Goal: Task Accomplishment & Management: Complete application form

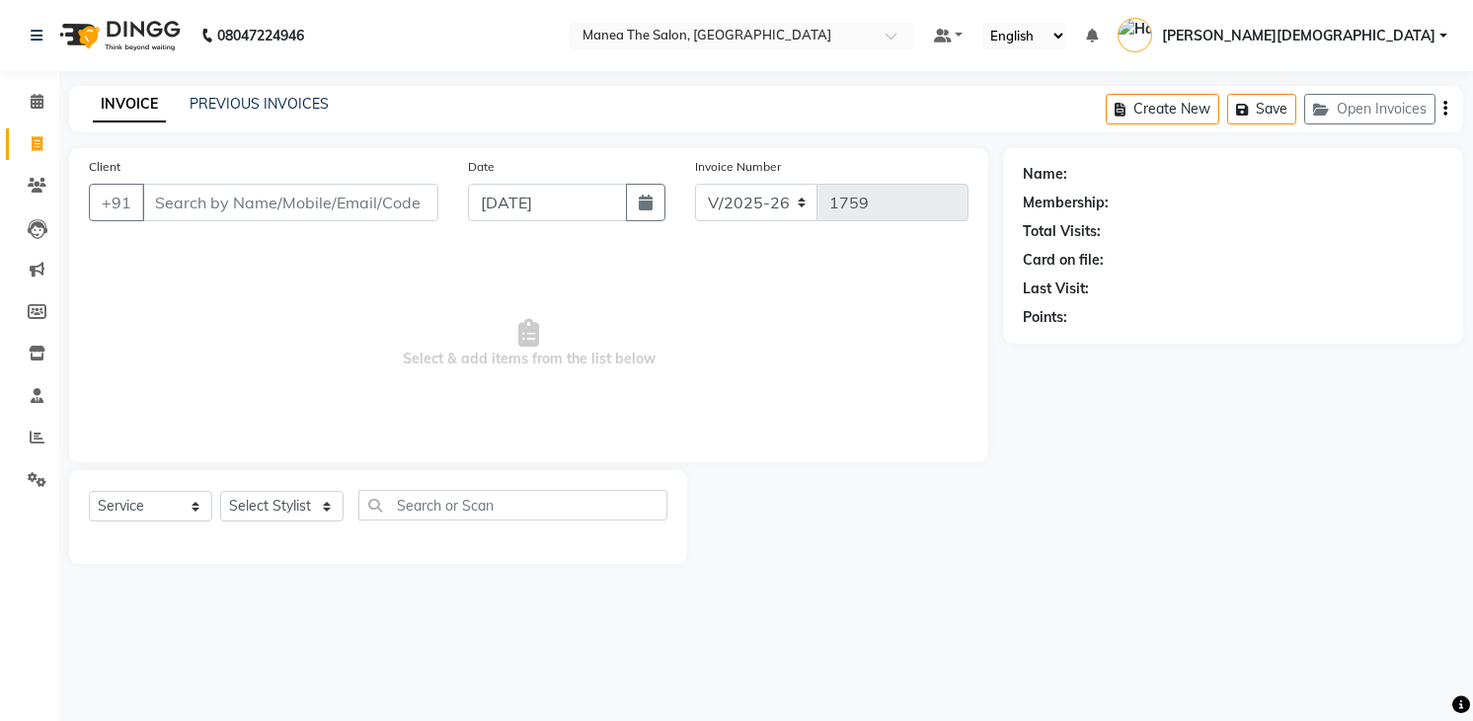
select select "5481"
select select "service"
select select "84828"
click at [220, 491] on select "Select Stylist Mamatha Renuka Sameer khan Shakeer Shanu Shravanthi" at bounding box center [281, 506] width 123 height 31
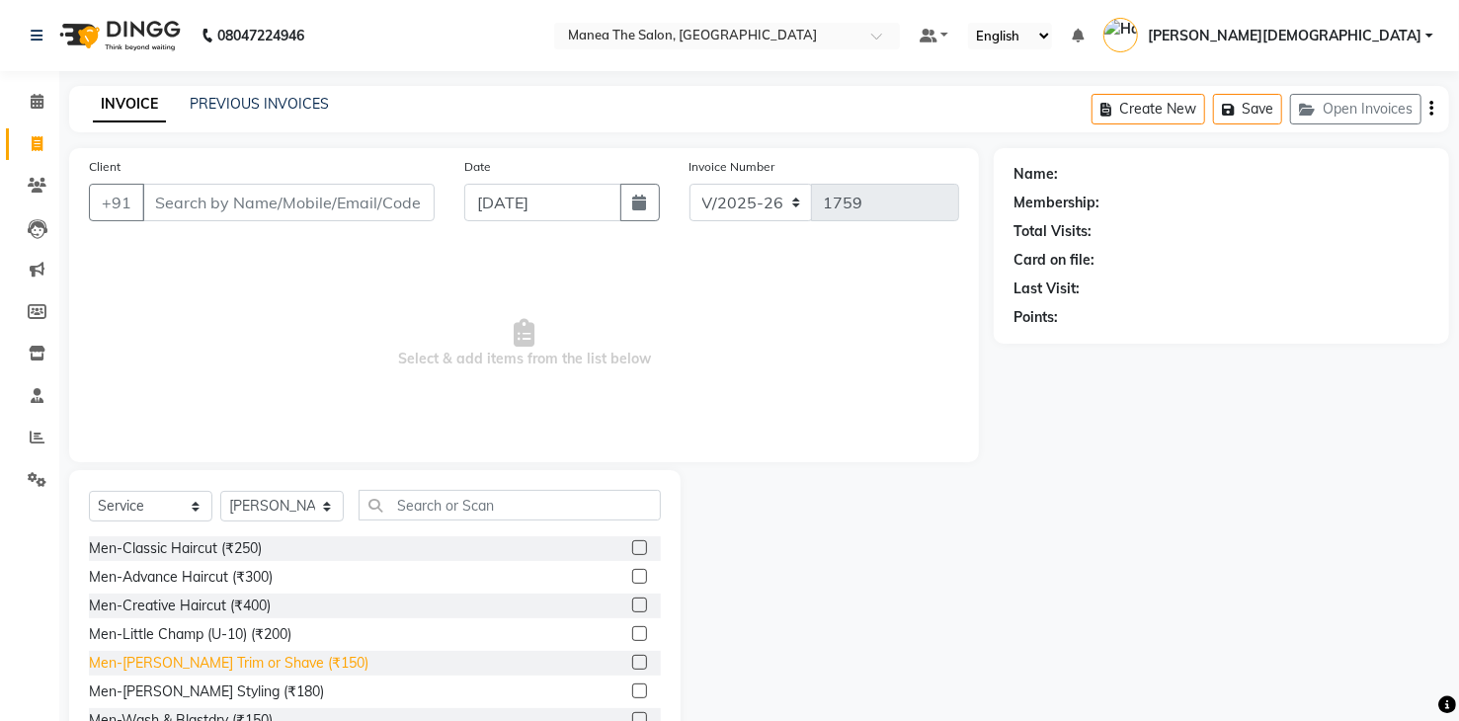
click at [277, 658] on div "Men-Beard Trim or Shave (₹150)" at bounding box center [228, 663] width 279 height 21
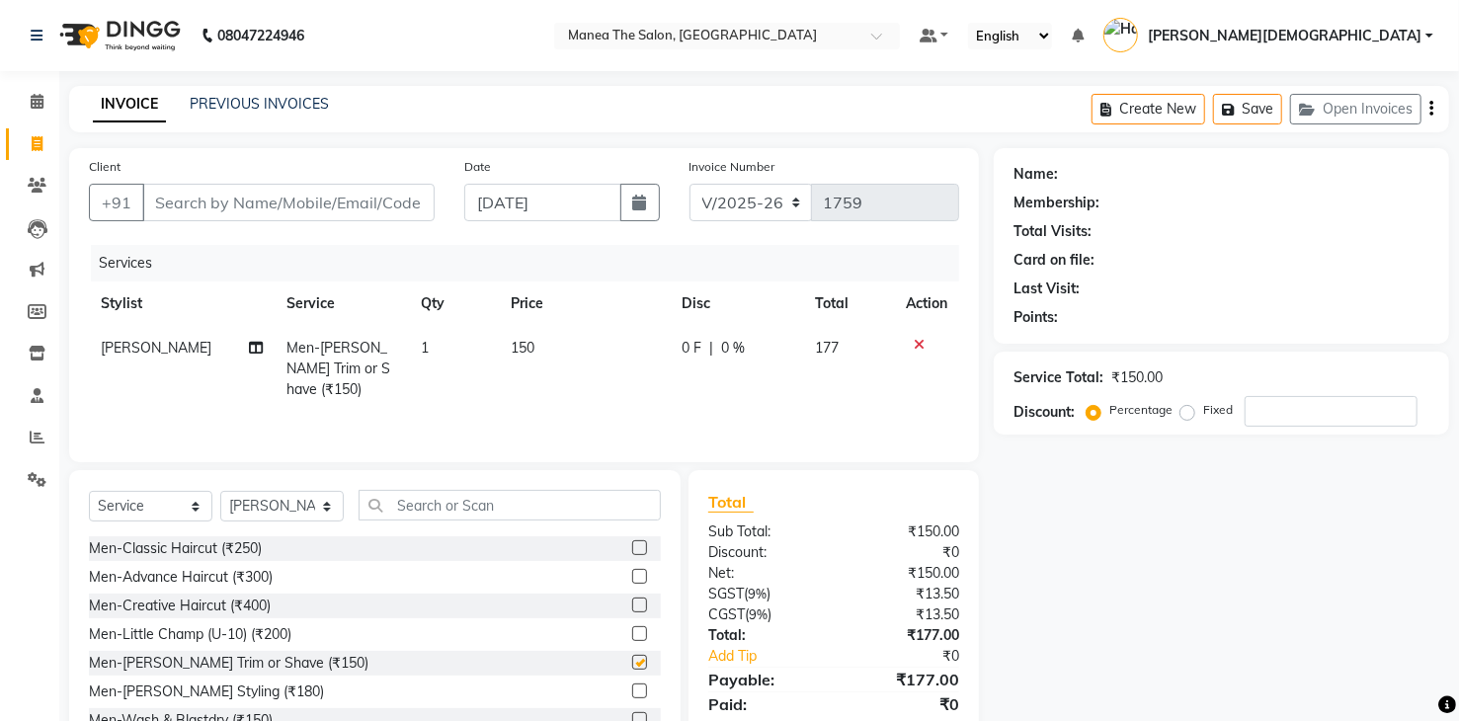
checkbox input "false"
click at [480, 498] on input "text" at bounding box center [509, 505] width 302 height 31
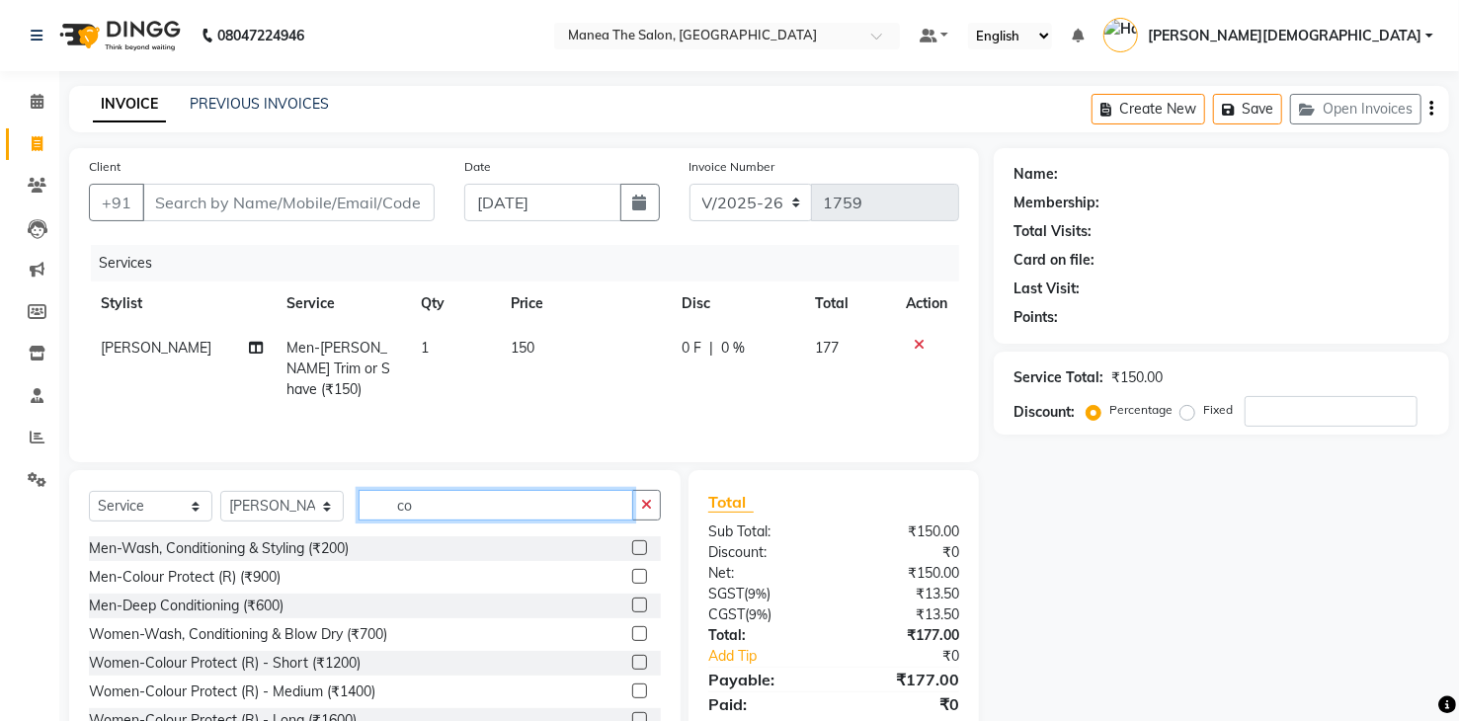
type input "c"
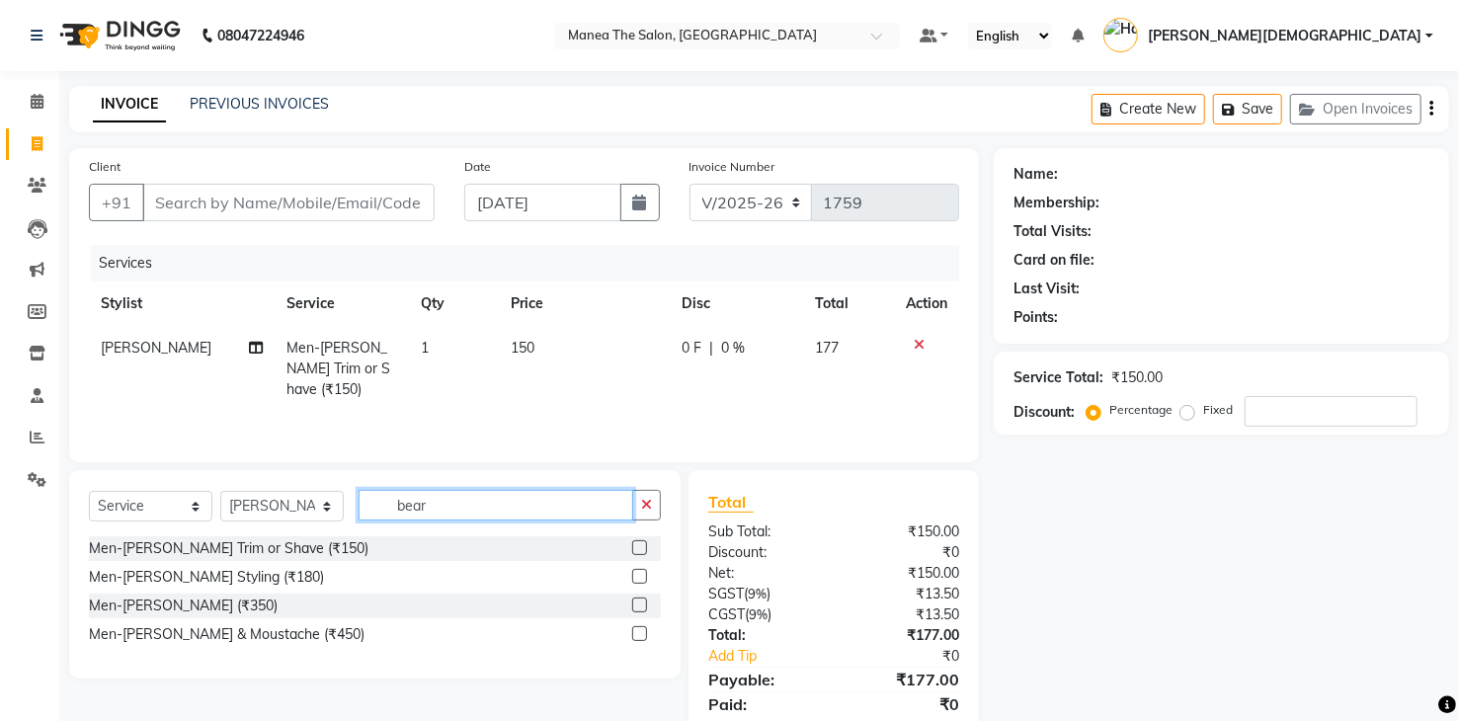
type input "bear"
click at [674, 501] on div "Select Service Product Membership Package Voucher Prepaid Gift Card Select Styl…" at bounding box center [374, 574] width 611 height 208
click at [645, 509] on icon "button" at bounding box center [646, 505] width 11 height 14
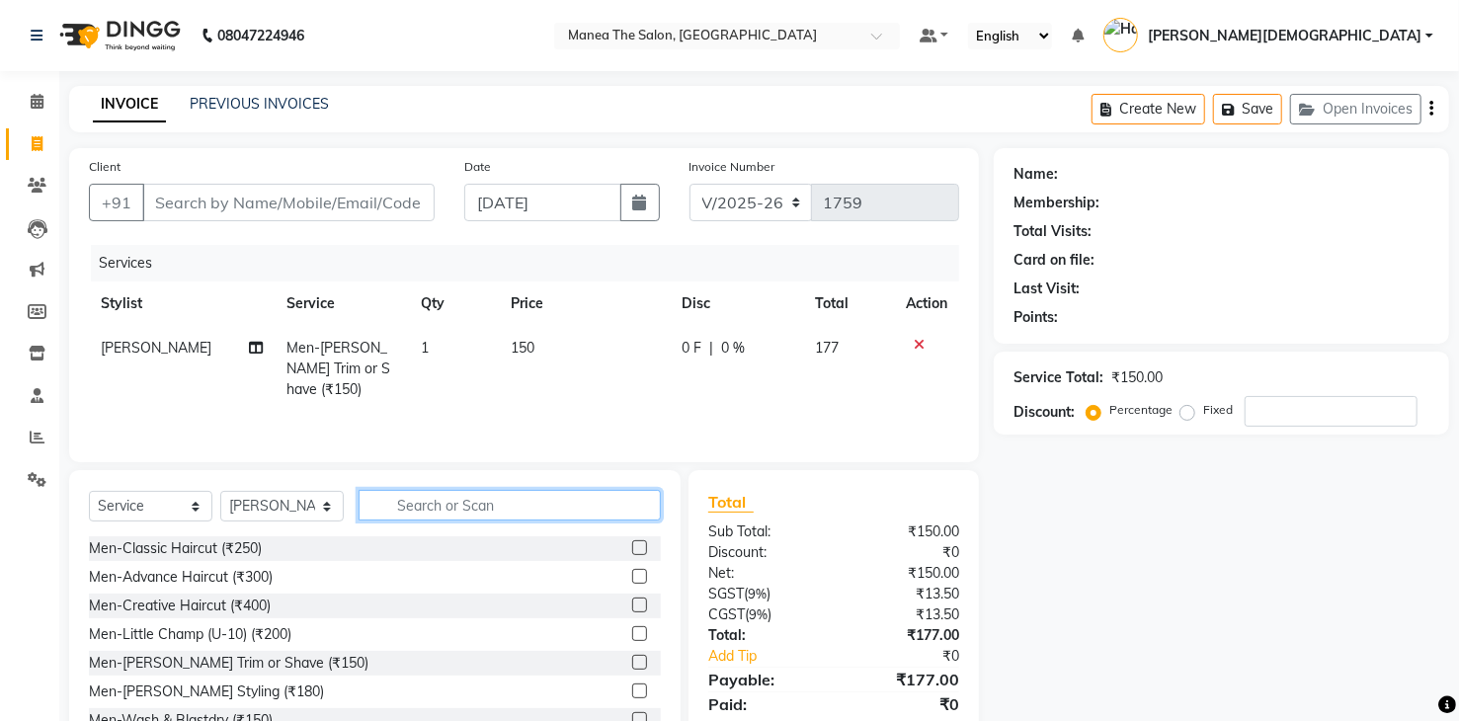
click at [571, 517] on input "text" at bounding box center [509, 505] width 302 height 31
type input "b"
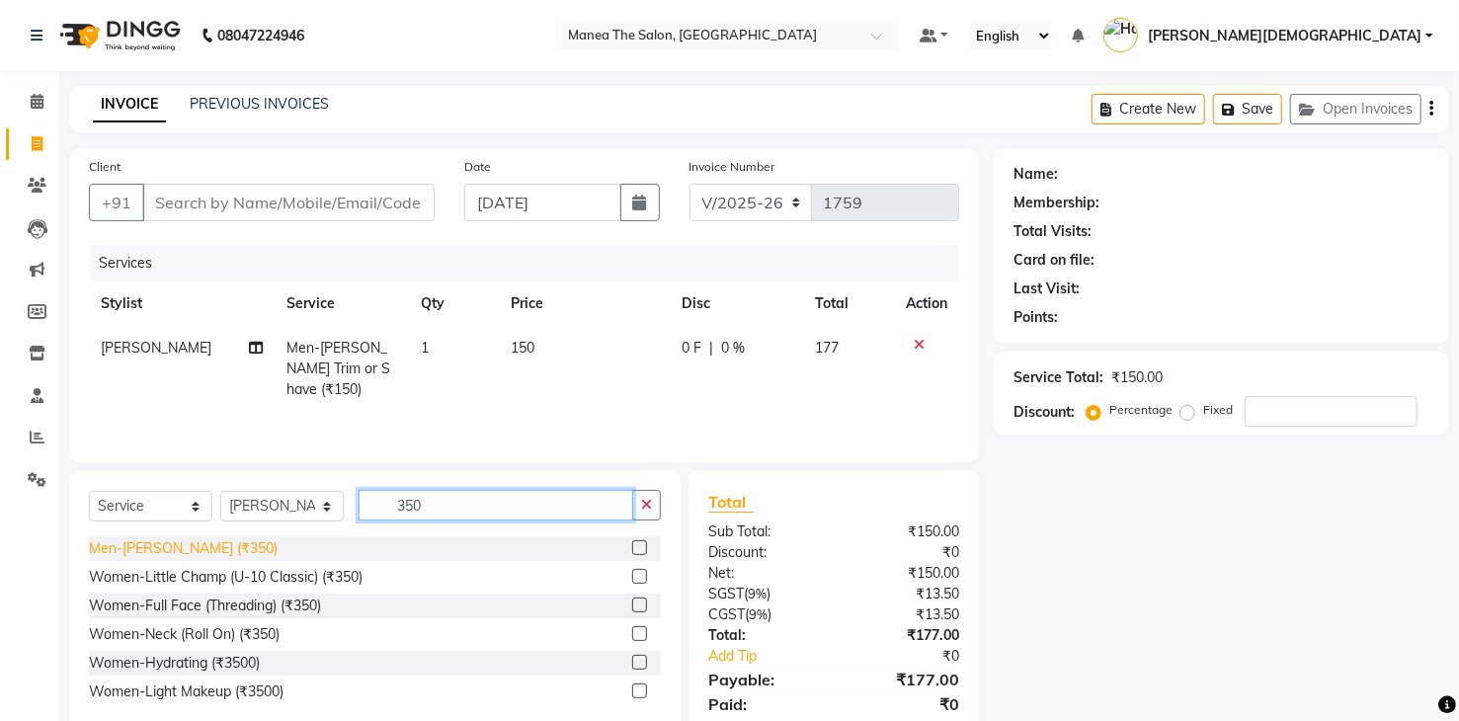
type input "350"
click at [186, 549] on div "Men-Beard (₹350)" at bounding box center [183, 548] width 189 height 21
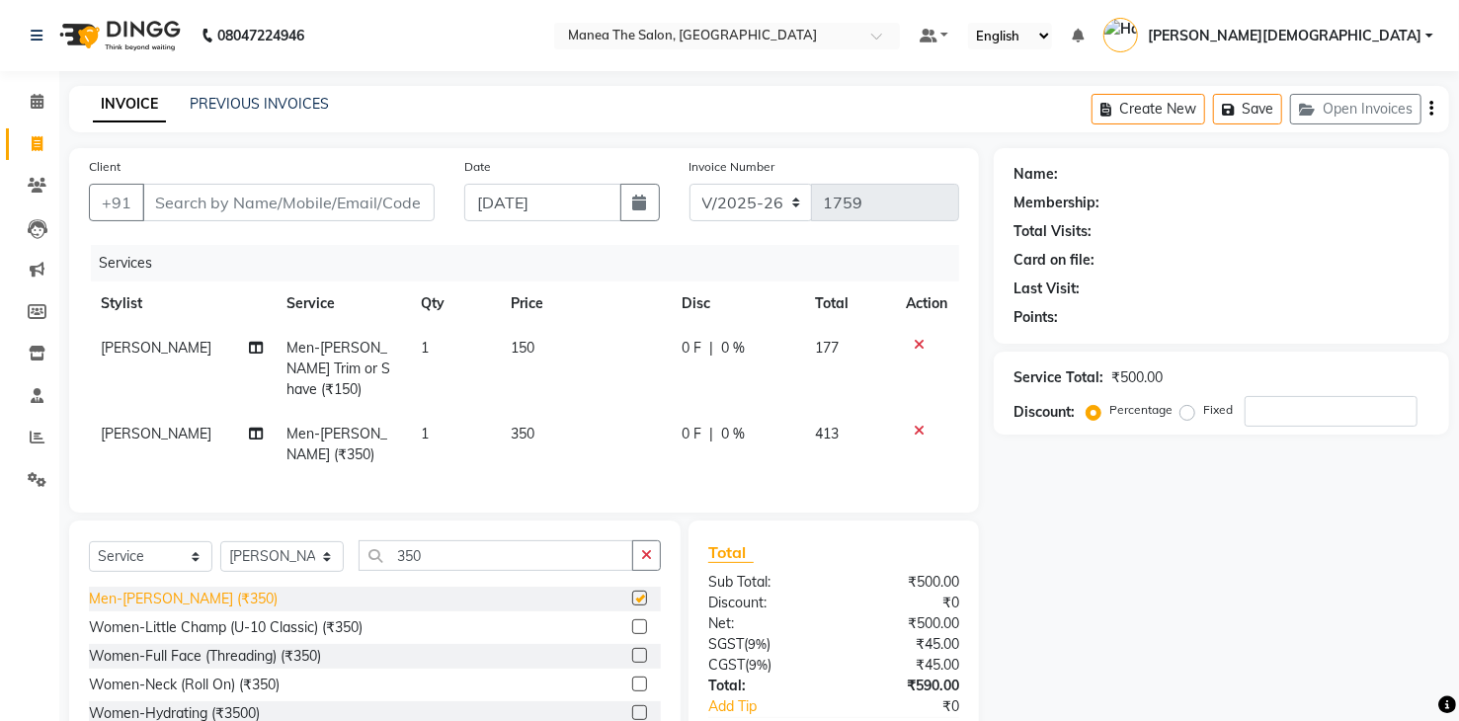
checkbox input "false"
click at [306, 197] on input "Client" at bounding box center [288, 203] width 292 height 38
type input "9"
type input "0"
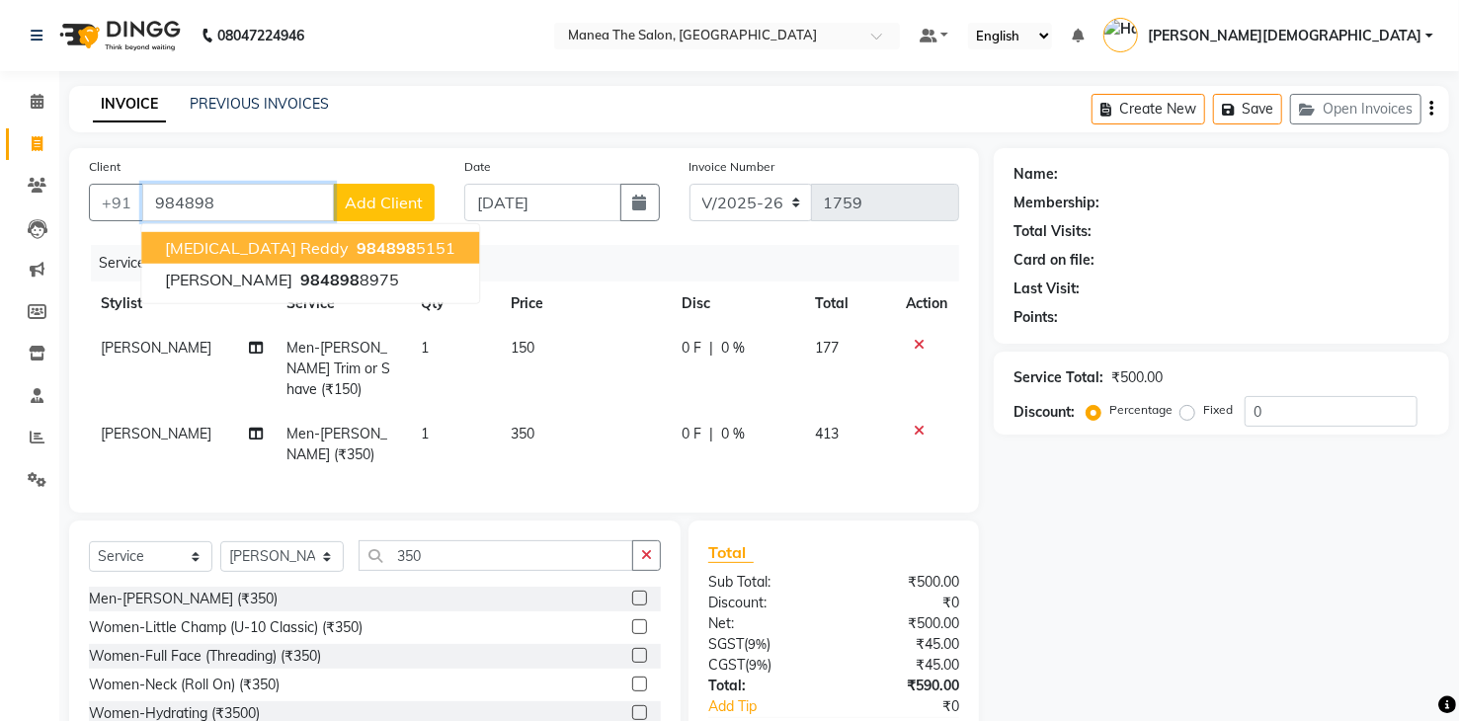
click at [356, 241] on span "984898" at bounding box center [385, 248] width 59 height 20
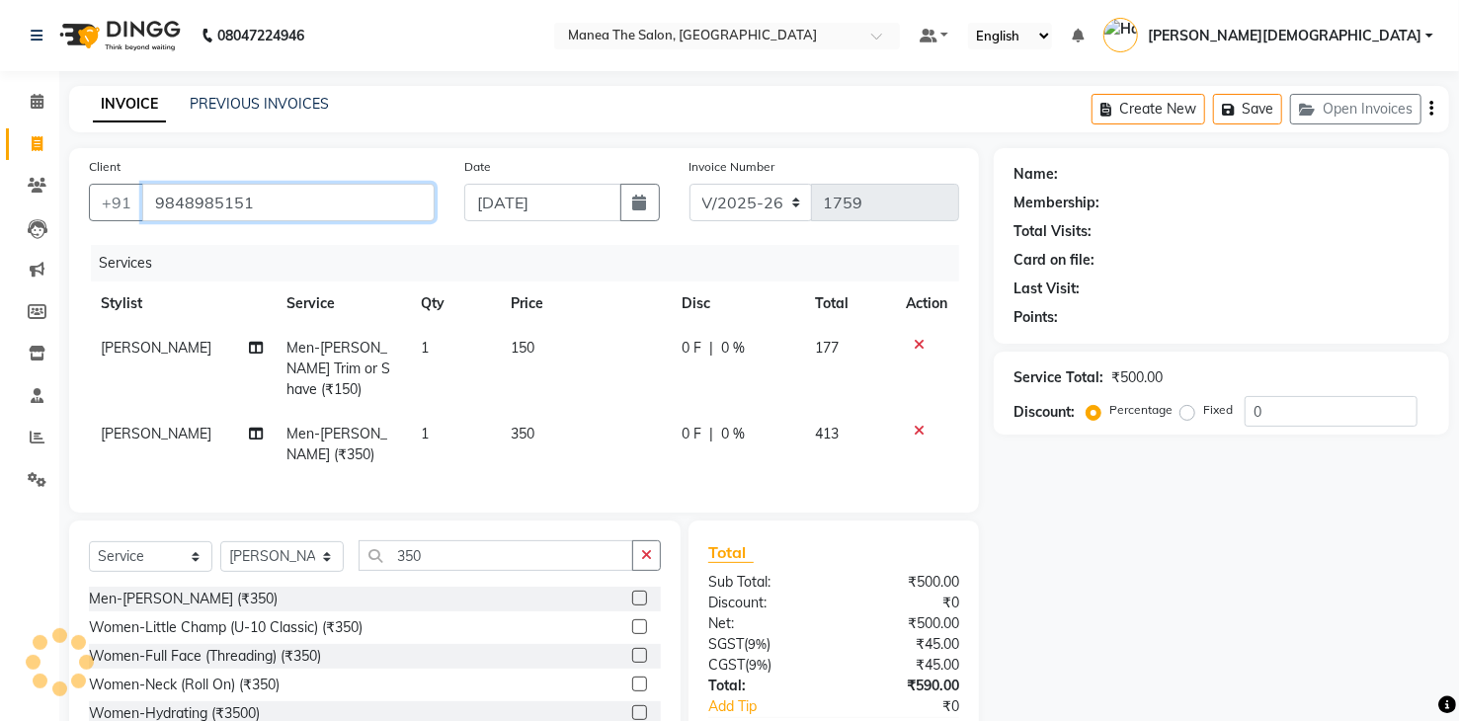
type input "9848985151"
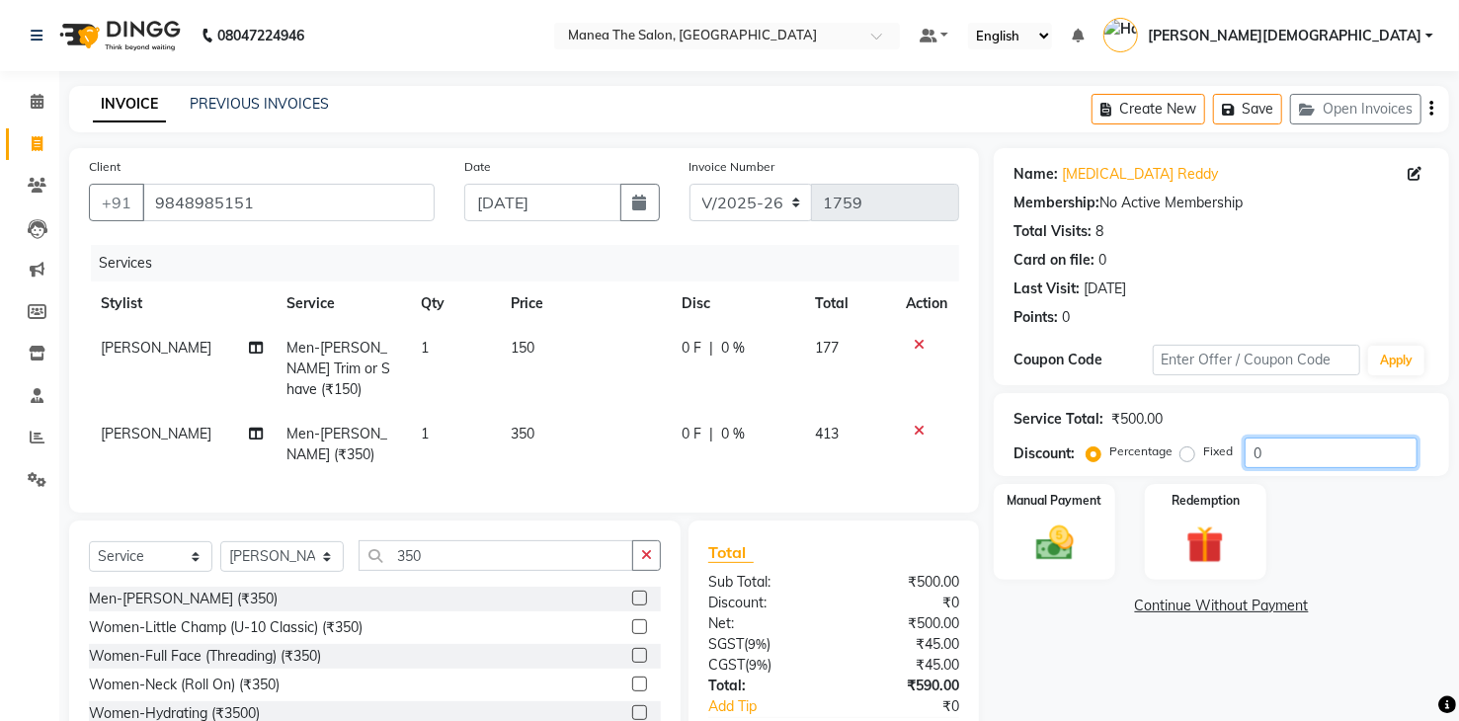
click at [1284, 445] on input "0" at bounding box center [1330, 452] width 173 height 31
type input "20"
click at [648, 548] on icon "button" at bounding box center [646, 555] width 11 height 14
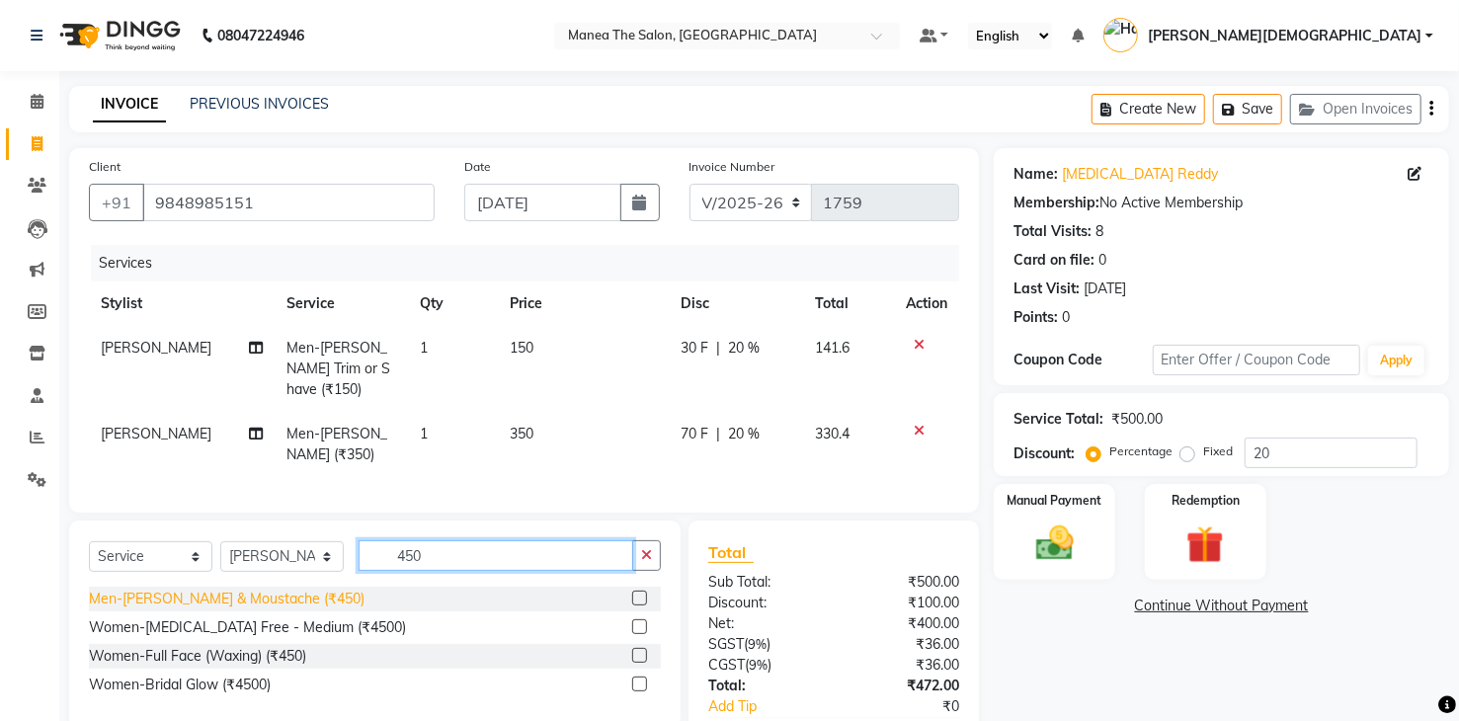
type input "450"
click at [277, 597] on div "Men-Beard & Moustache (₹450)" at bounding box center [227, 599] width 276 height 21
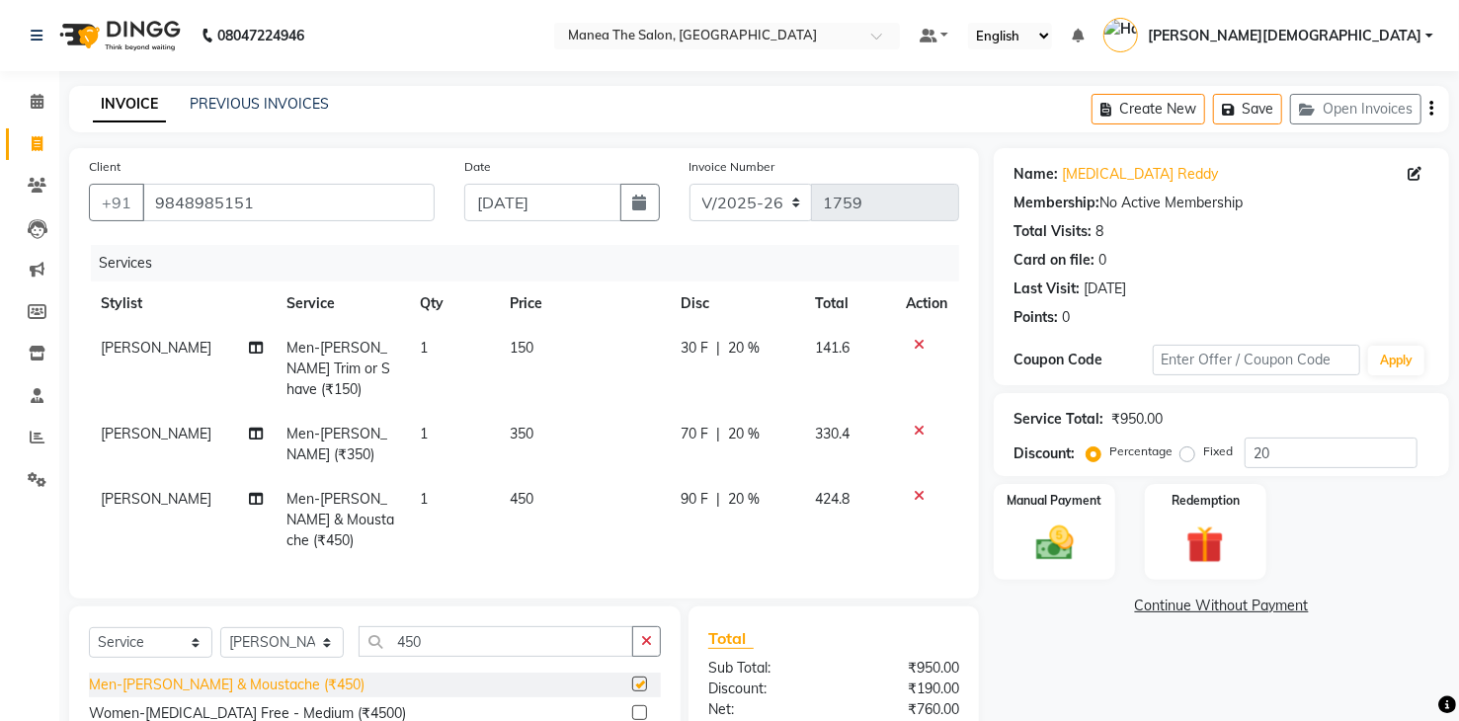
checkbox input "false"
click at [920, 424] on icon at bounding box center [918, 431] width 11 height 14
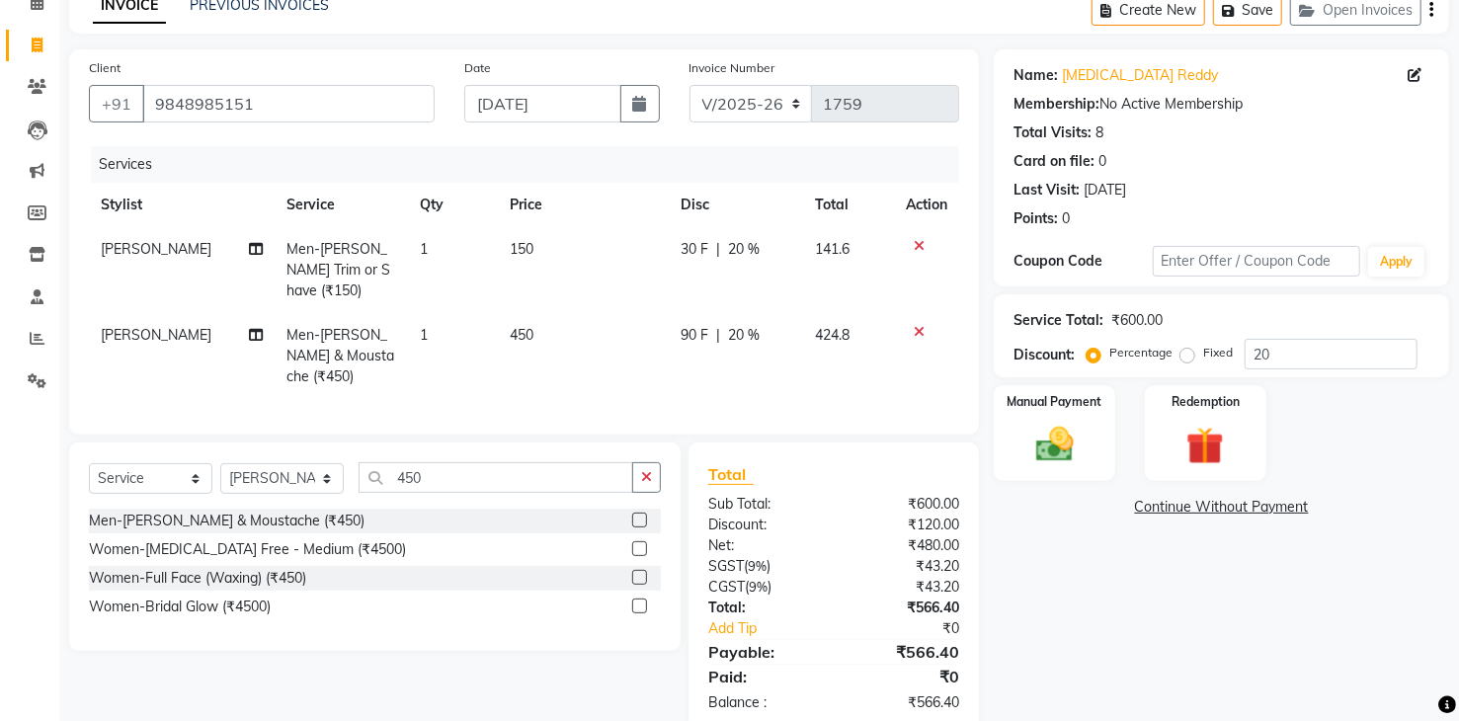
scroll to position [113, 0]
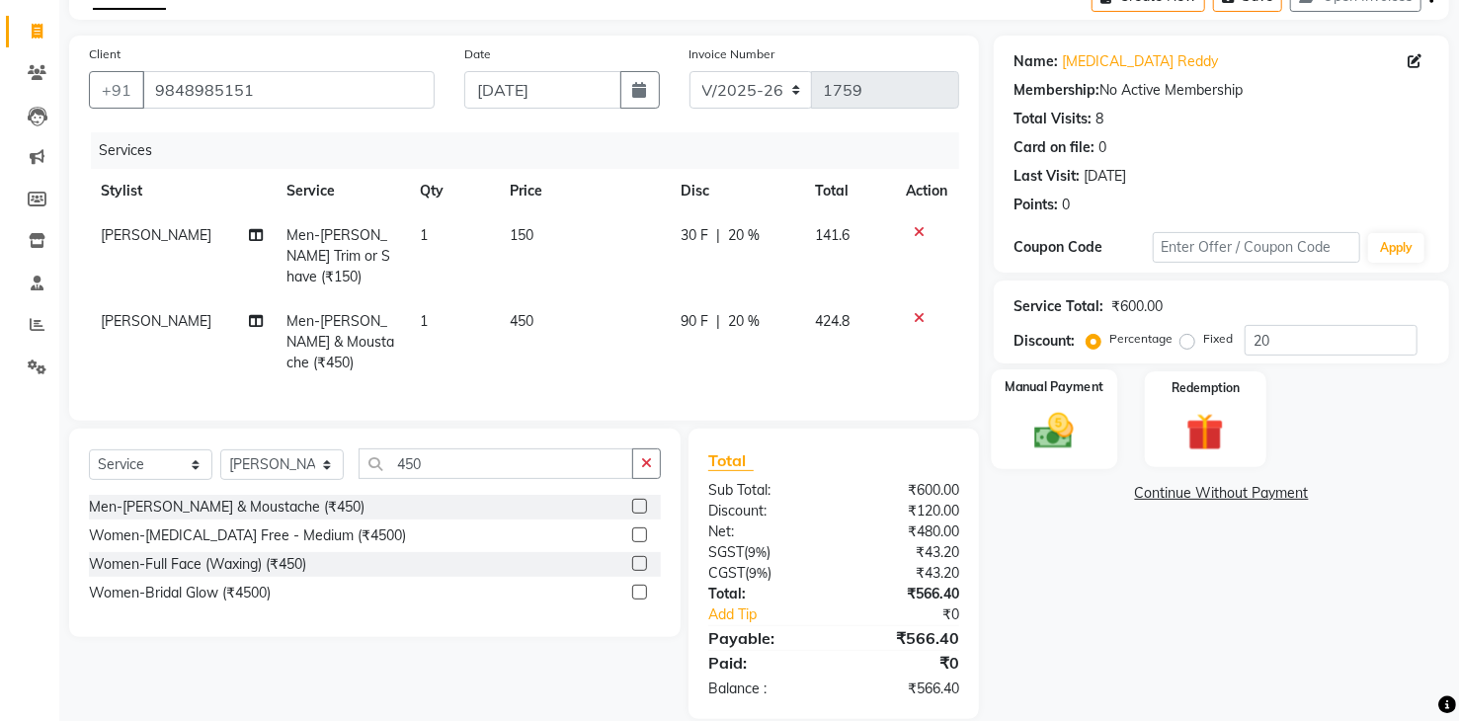
click at [1047, 440] on img at bounding box center [1053, 431] width 63 height 45
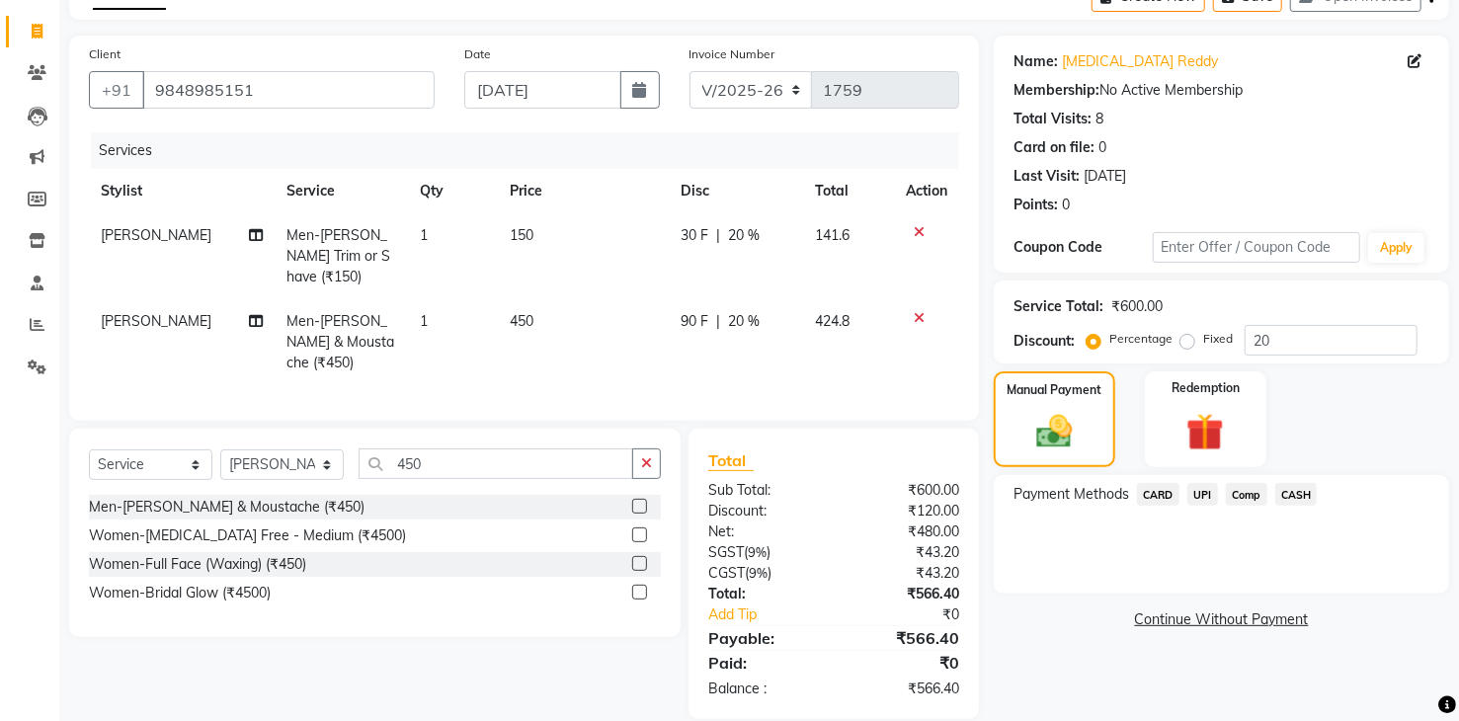
click at [1203, 495] on span "UPI" at bounding box center [1202, 494] width 31 height 23
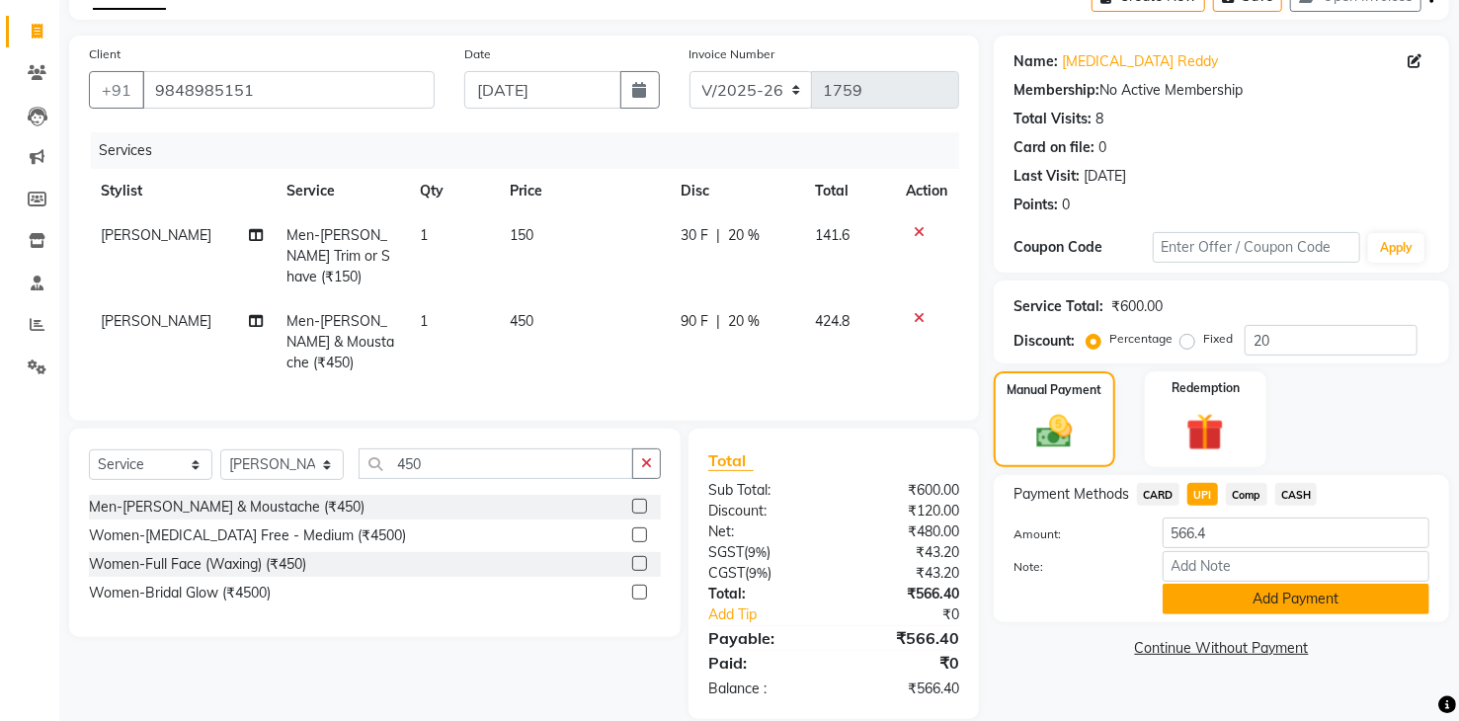
click at [1283, 603] on button "Add Payment" at bounding box center [1295, 599] width 267 height 31
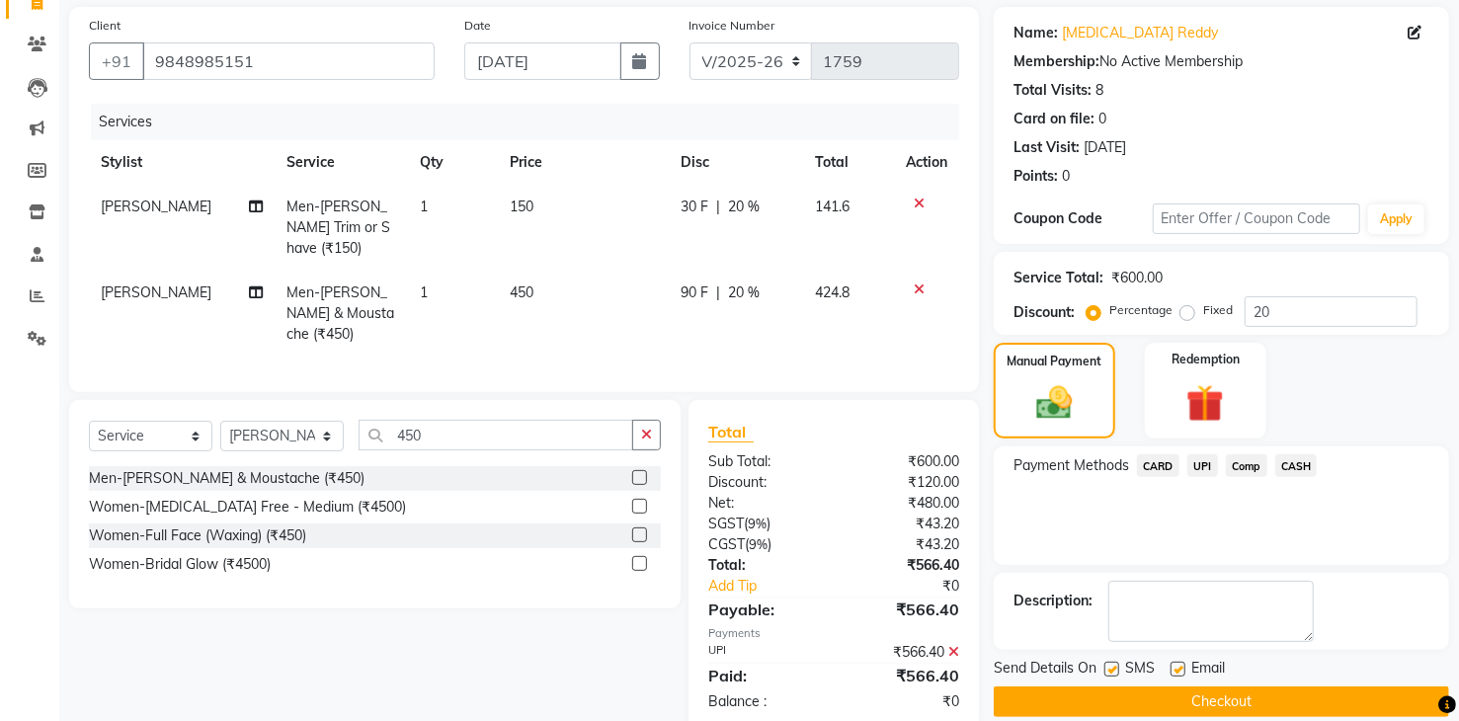
scroll to position [165, 0]
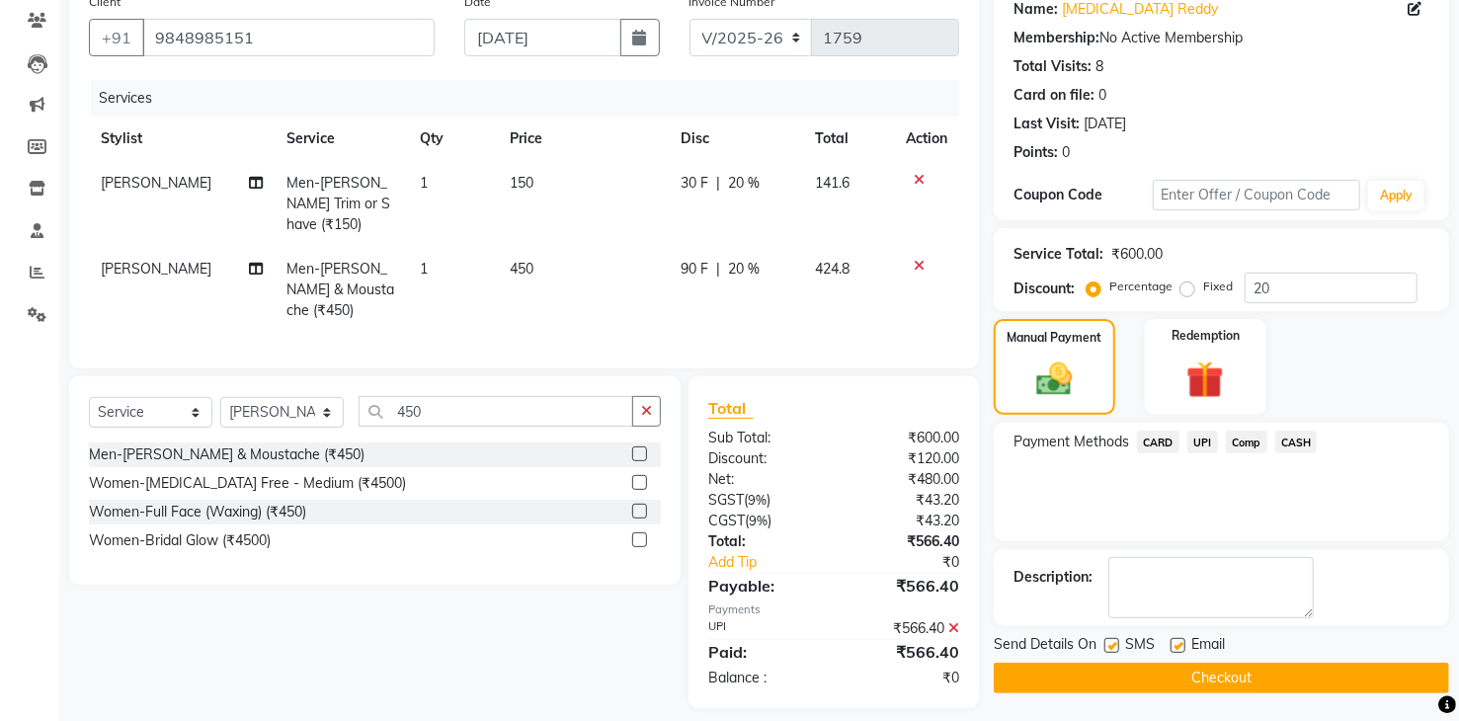
click at [1293, 670] on button "Checkout" at bounding box center [1220, 678] width 455 height 31
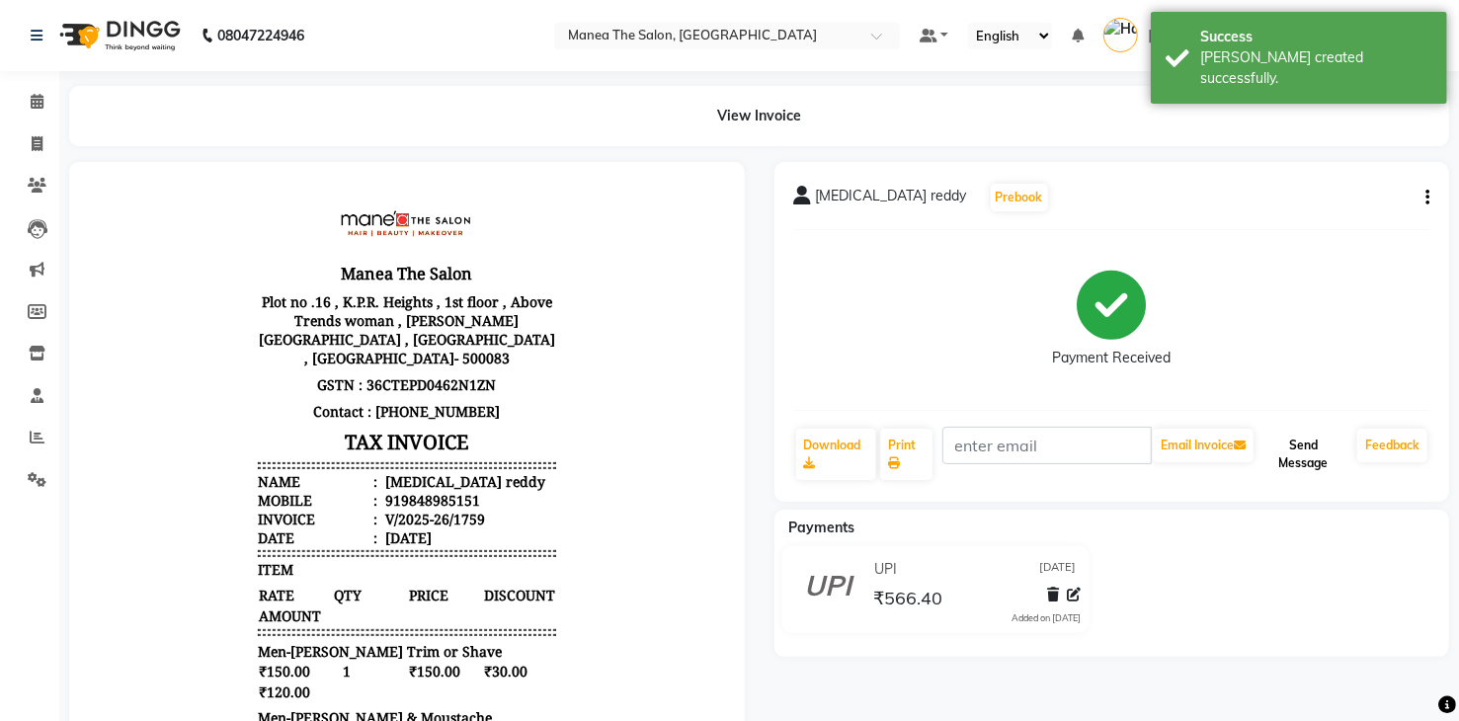
click at [1305, 448] on button "Send Message" at bounding box center [1303, 454] width 92 height 51
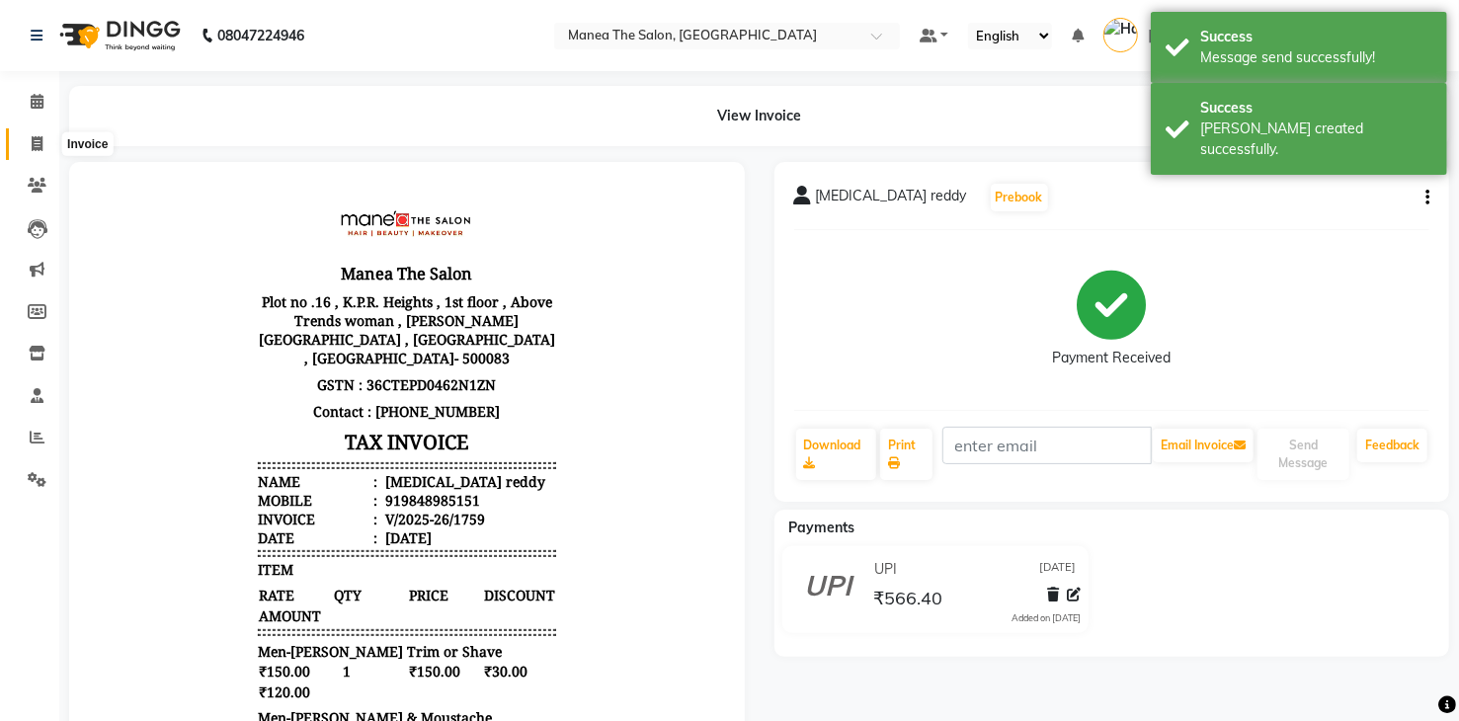
click at [30, 145] on span at bounding box center [37, 144] width 35 height 23
select select "5481"
select select "service"
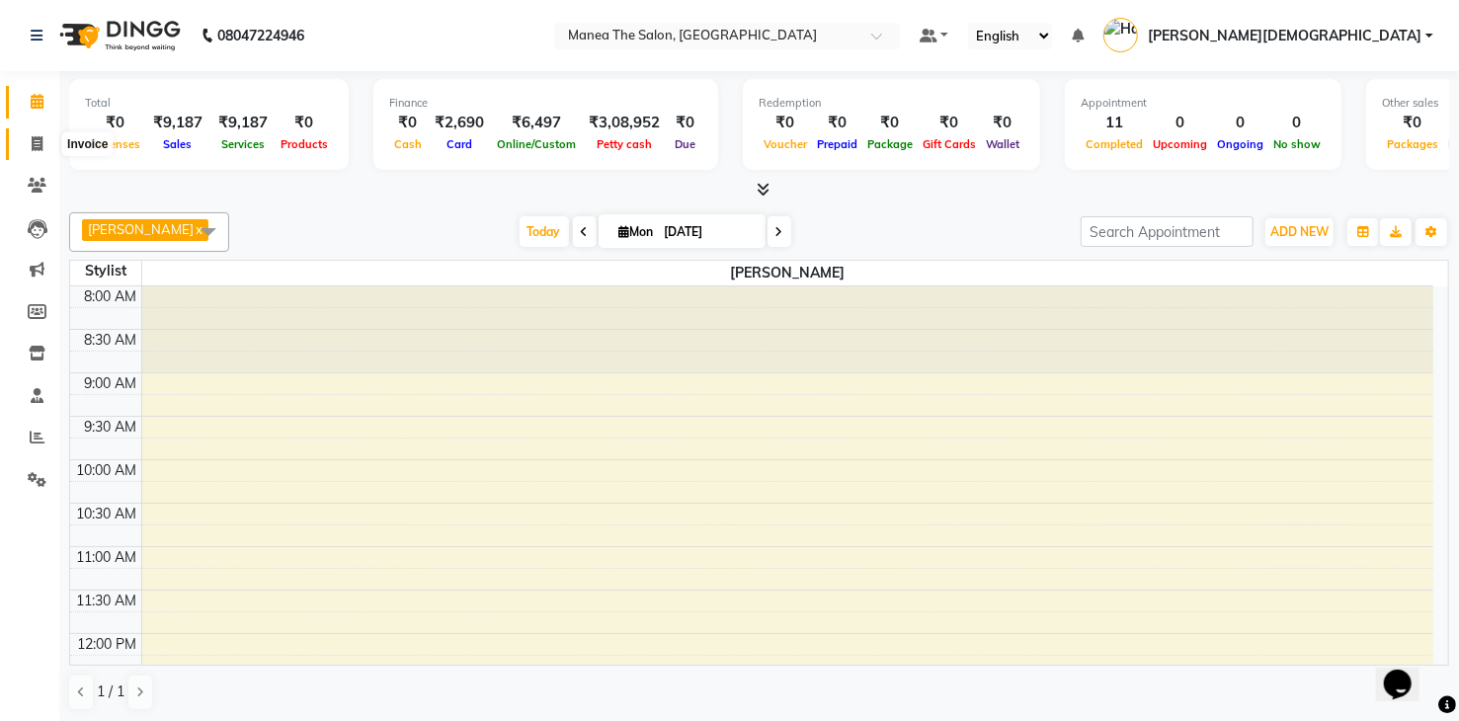
click at [38, 145] on icon at bounding box center [37, 143] width 11 height 15
select select "service"
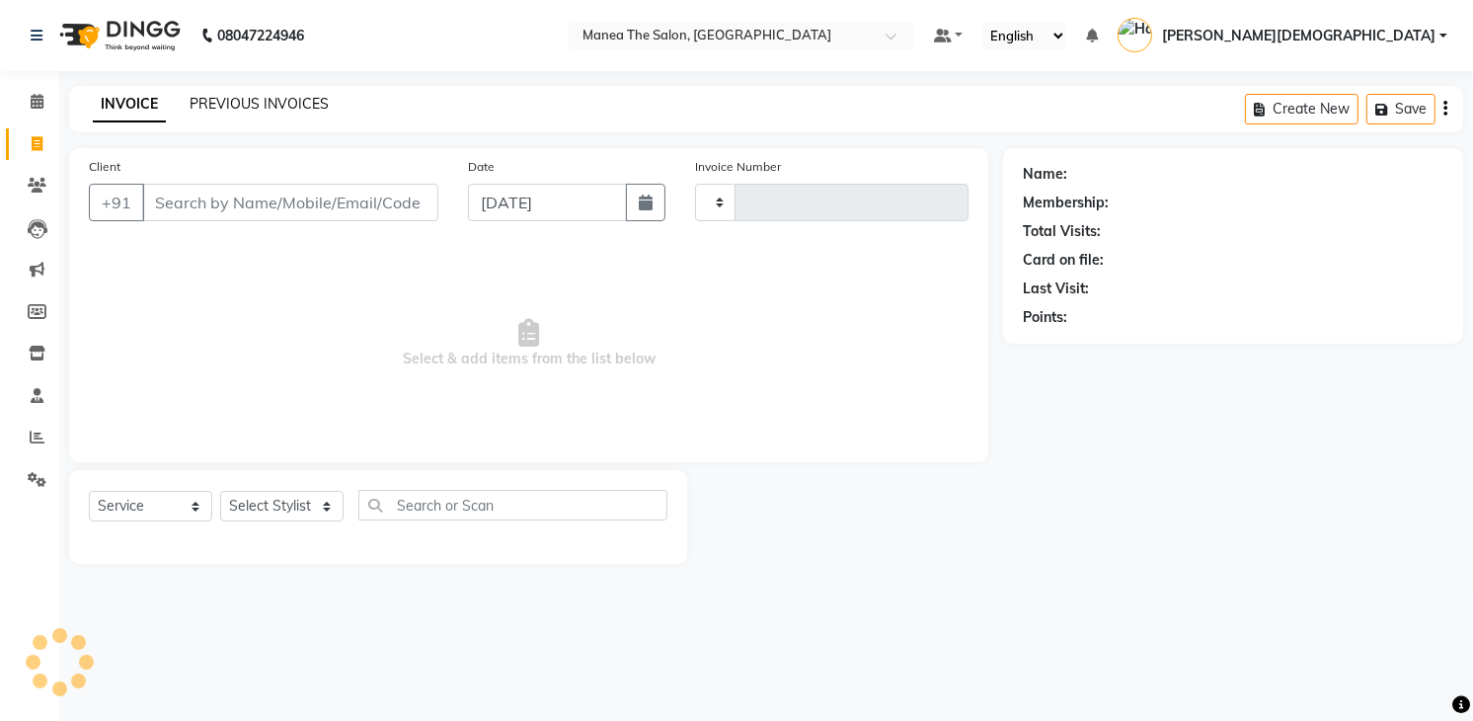
type input "1760"
select select "5481"
click at [219, 107] on link "PREVIOUS INVOICES" at bounding box center [259, 104] width 139 height 18
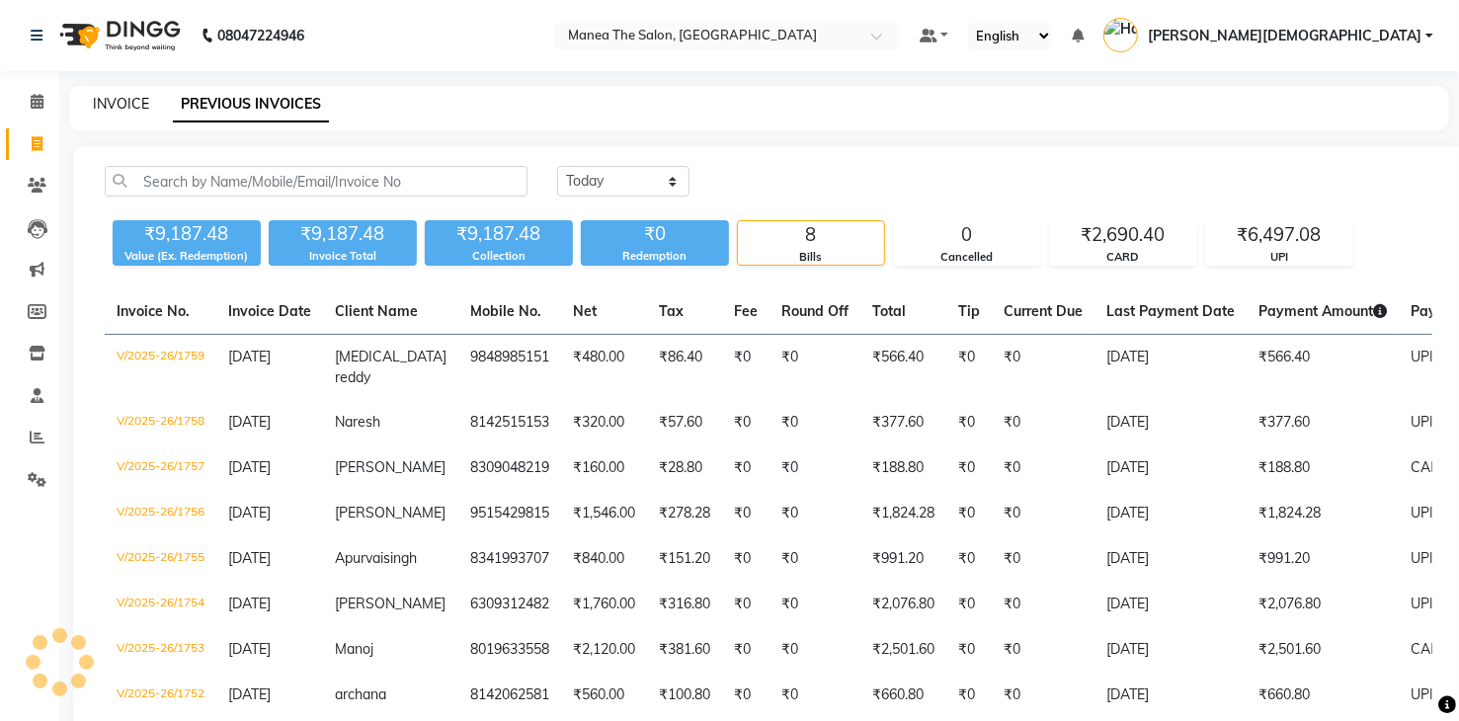
click at [118, 106] on link "INVOICE" at bounding box center [121, 104] width 56 height 18
select select "service"
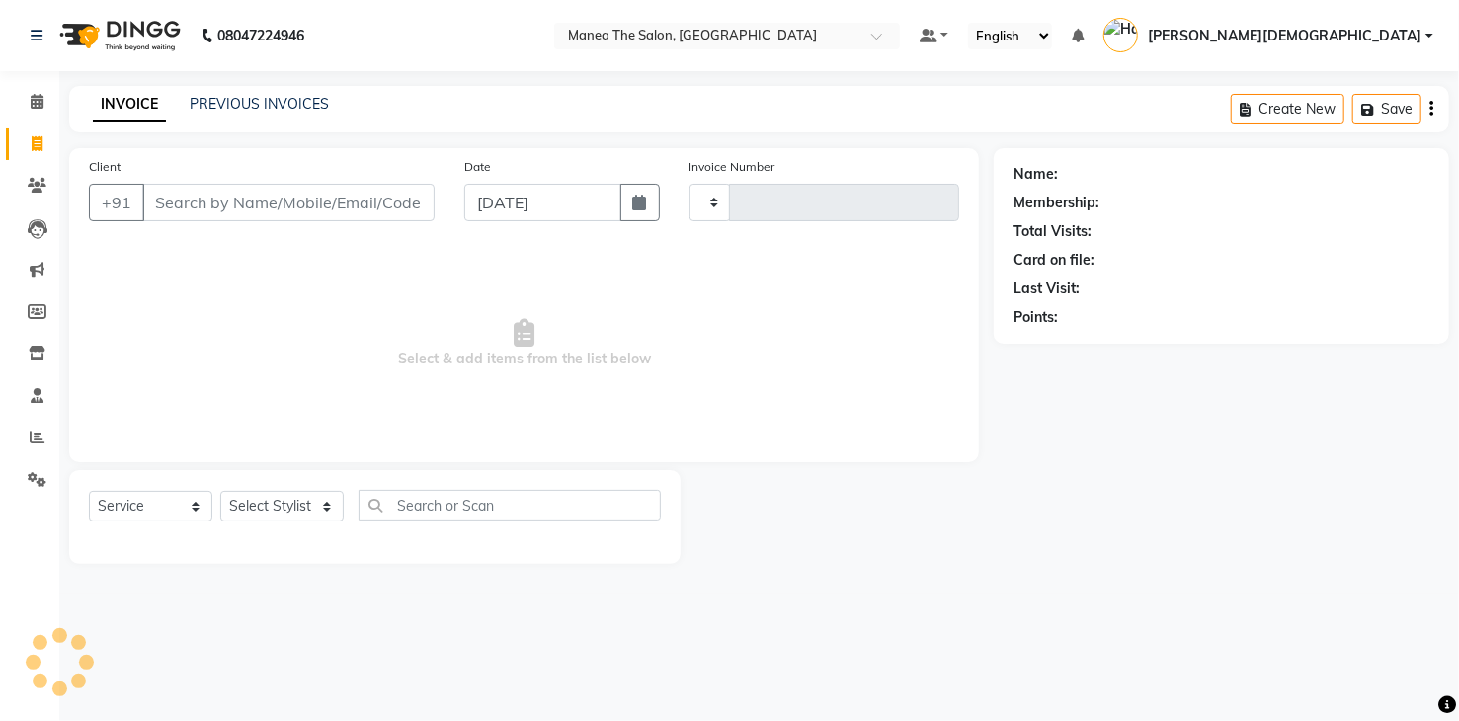
type input "1760"
select select "5481"
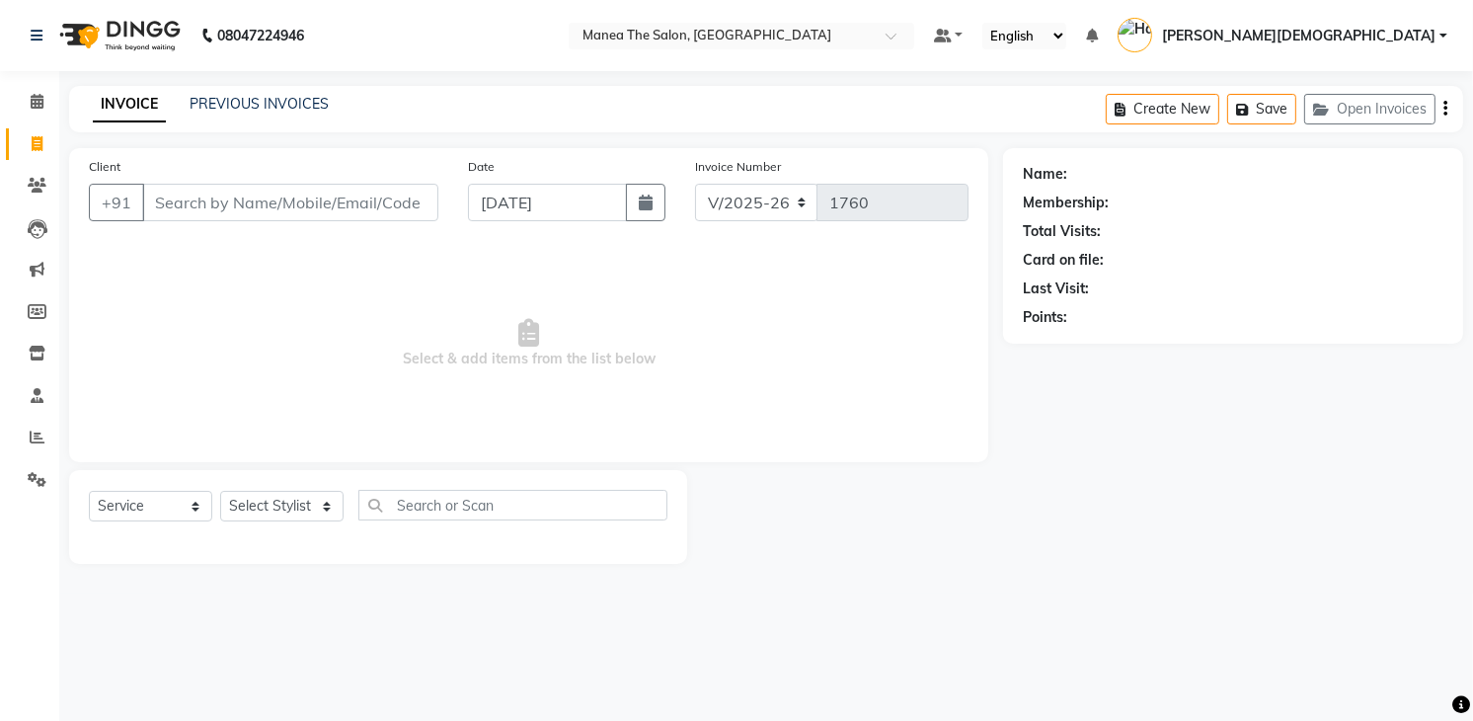
click at [241, 115] on div "INVOICE PREVIOUS INVOICES" at bounding box center [210, 105] width 283 height 23
click at [242, 105] on link "PREVIOUS INVOICES" at bounding box center [259, 104] width 139 height 18
